Goal: Task Accomplishment & Management: Manage account settings

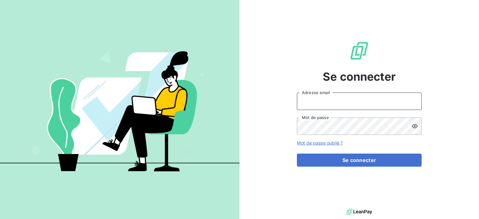
click at [314, 97] on input "Adresse email" at bounding box center [359, 101] width 125 height 17
click at [297, 154] on button "Se connecter" at bounding box center [359, 160] width 125 height 13
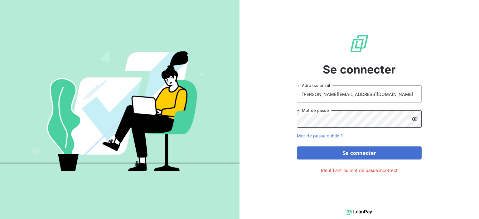
click at [208, 127] on div "Se connecter [PERSON_NAME][EMAIL_ADDRESS][DOMAIN_NAME] Adresse email Mot de pas…" at bounding box center [239, 109] width 479 height 219
click at [297, 147] on button "Se connecter" at bounding box center [359, 153] width 125 height 13
click at [417, 118] on icon at bounding box center [415, 119] width 6 height 4
click at [332, 160] on div "Se connecter [PERSON_NAME][EMAIL_ADDRESS][DOMAIN_NAME] Adresse email Mot de pas…" at bounding box center [359, 103] width 125 height 207
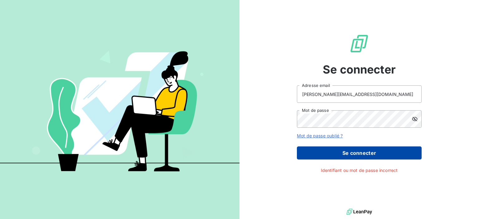
click at [334, 153] on button "Se connecter" at bounding box center [359, 153] width 125 height 13
click at [324, 148] on button "Se connecter" at bounding box center [359, 153] width 125 height 13
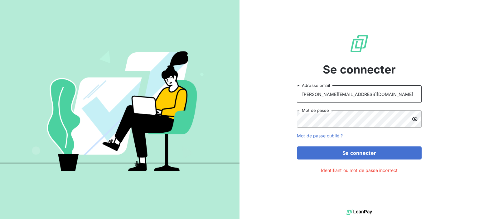
click at [332, 92] on input "[PERSON_NAME][EMAIL_ADDRESS][DOMAIN_NAME]" at bounding box center [359, 93] width 125 height 17
click at [363, 94] on input "[PERSON_NAME][EMAIL_ADDRESS][DOMAIN_NAME]" at bounding box center [359, 93] width 125 height 17
drag, startPoint x: 360, startPoint y: 96, endPoint x: 335, endPoint y: 95, distance: 25.6
click at [335, 95] on input "[PERSON_NAME][EMAIL_ADDRESS][DOMAIN_NAME]" at bounding box center [359, 93] width 125 height 17
type input "[PERSON_NAME][EMAIL_ADDRESS][DOMAIN_NAME]"
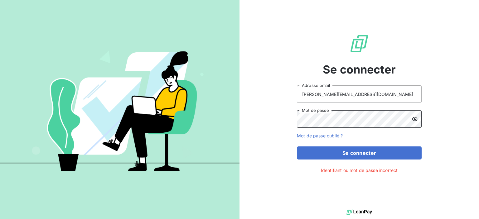
click at [259, 103] on div "Se connecter [PERSON_NAME][EMAIL_ADDRESS][DOMAIN_NAME] Adresse email Mot de pas…" at bounding box center [360, 103] width 240 height 207
click at [297, 147] on button "Se connecter" at bounding box center [359, 153] width 125 height 13
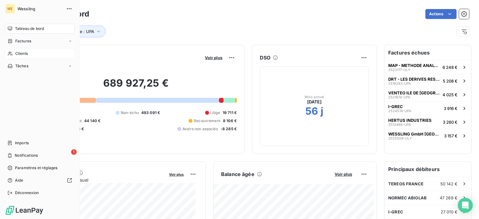
click at [25, 56] on span "Clients" at bounding box center [21, 54] width 12 height 6
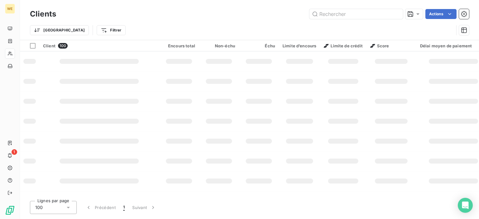
click at [359, 8] on div "Clients Actions" at bounding box center [249, 13] width 439 height 13
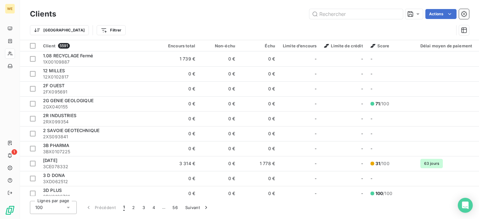
click at [334, 7] on div "Clients Actions" at bounding box center [249, 13] width 439 height 13
click at [335, 11] on input "text" at bounding box center [356, 14] width 94 height 10
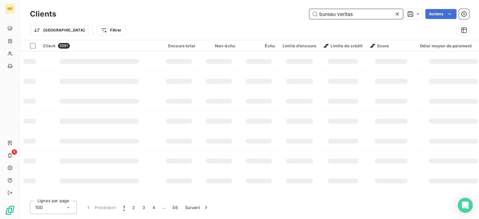
type input "bureau veritas"
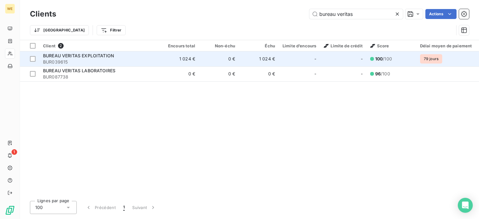
click at [190, 57] on td "1 024 €" at bounding box center [179, 58] width 40 height 15
